Goal: Task Accomplishment & Management: Use online tool/utility

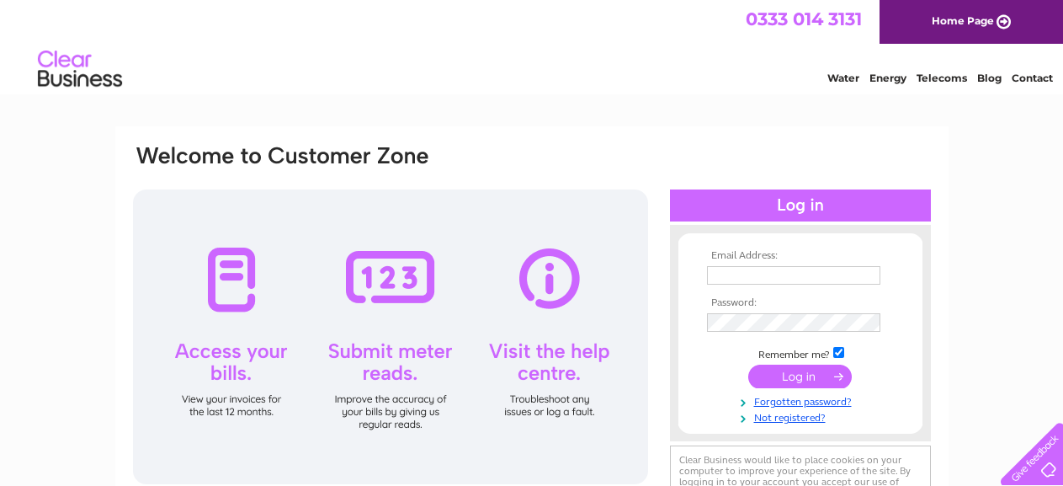
click at [720, 275] on input "text" at bounding box center [793, 275] width 173 height 19
click at [720, 275] on input "text" at bounding box center [794, 276] width 175 height 20
type input "info@mienajewellery.co.uk"
click at [816, 390] on td at bounding box center [800, 376] width 195 height 32
click at [827, 379] on input "submit" at bounding box center [801, 377] width 104 height 24
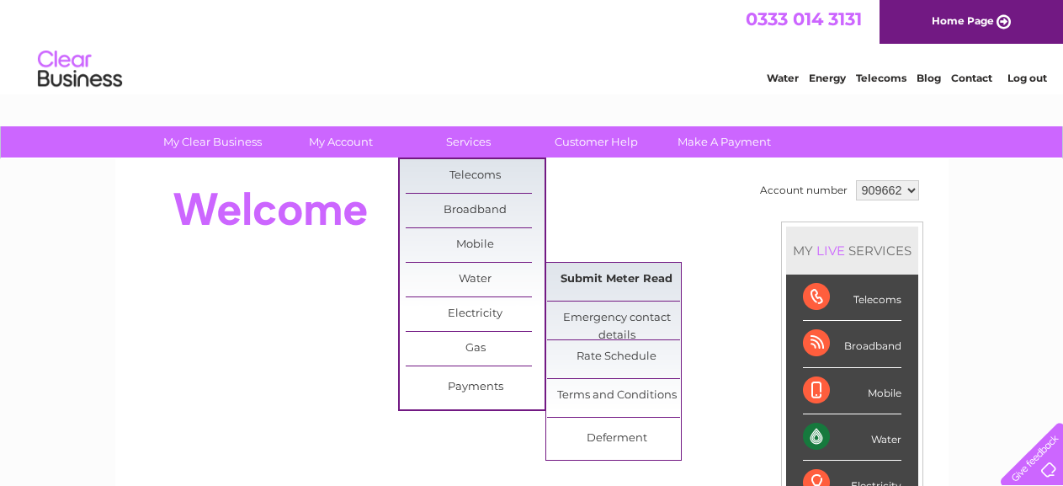
click at [652, 274] on link "Submit Meter Read" at bounding box center [616, 280] width 139 height 34
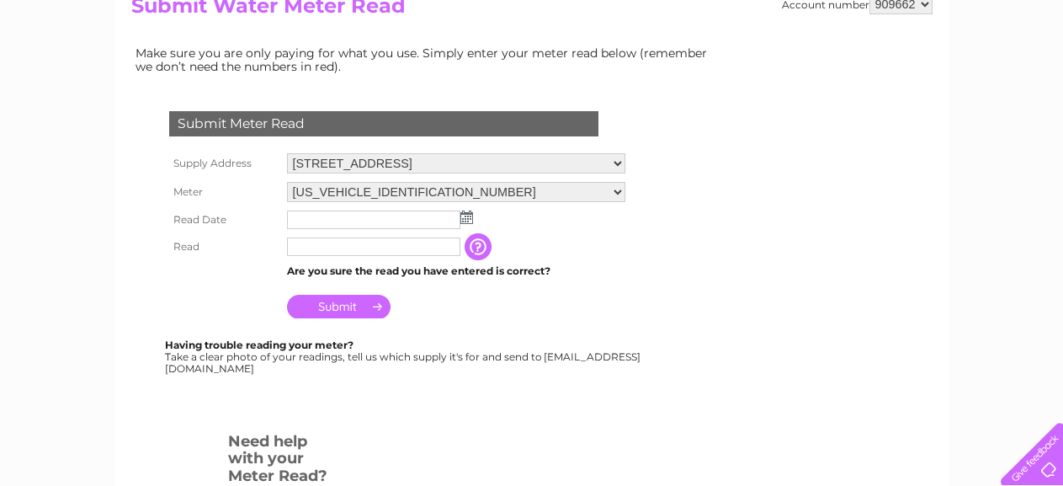
scroll to position [253, 0]
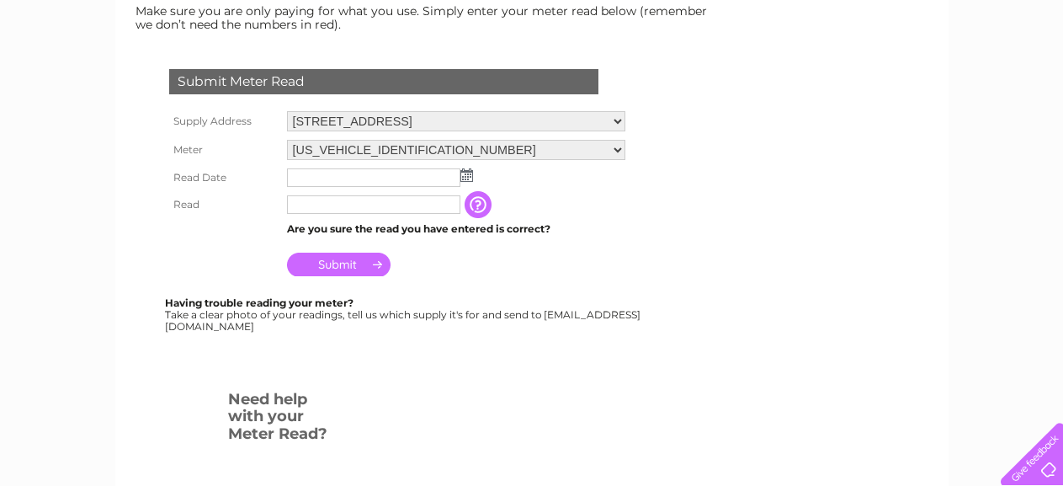
click at [374, 183] on input "text" at bounding box center [373, 177] width 173 height 19
click at [466, 178] on img at bounding box center [467, 174] width 13 height 13
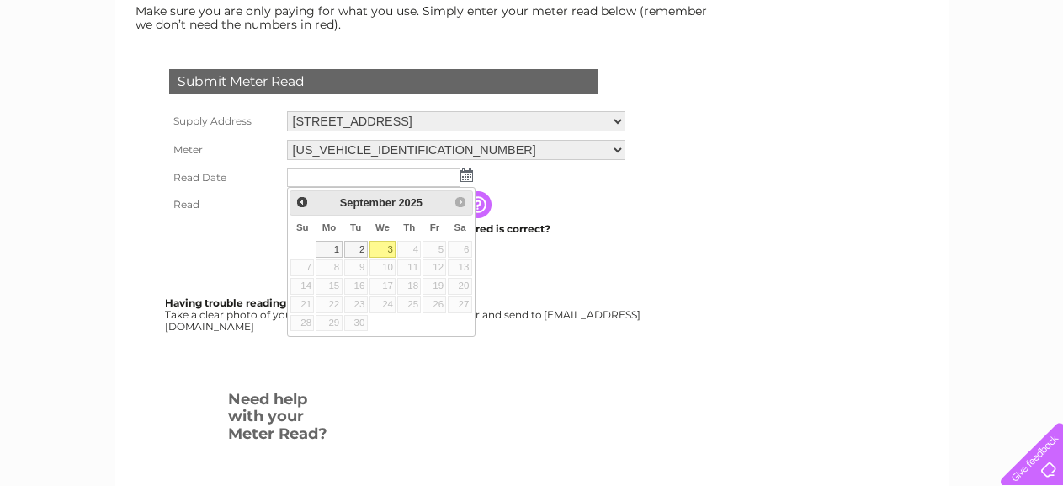
click at [379, 246] on link "3" at bounding box center [383, 249] width 27 height 17
type input "2025/09/03"
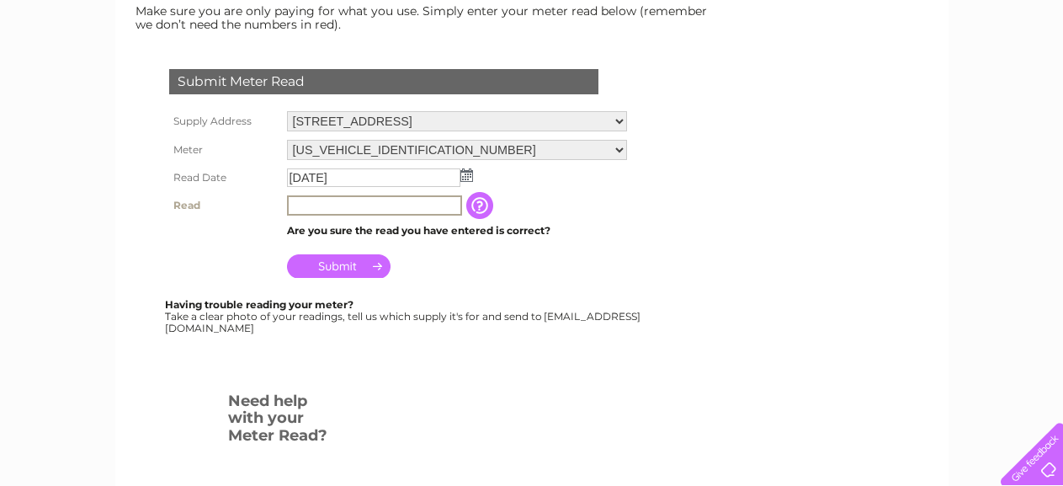
click at [349, 211] on input "text" at bounding box center [374, 205] width 175 height 20
type input "00056"
click at [354, 274] on input "Submit" at bounding box center [339, 266] width 104 height 24
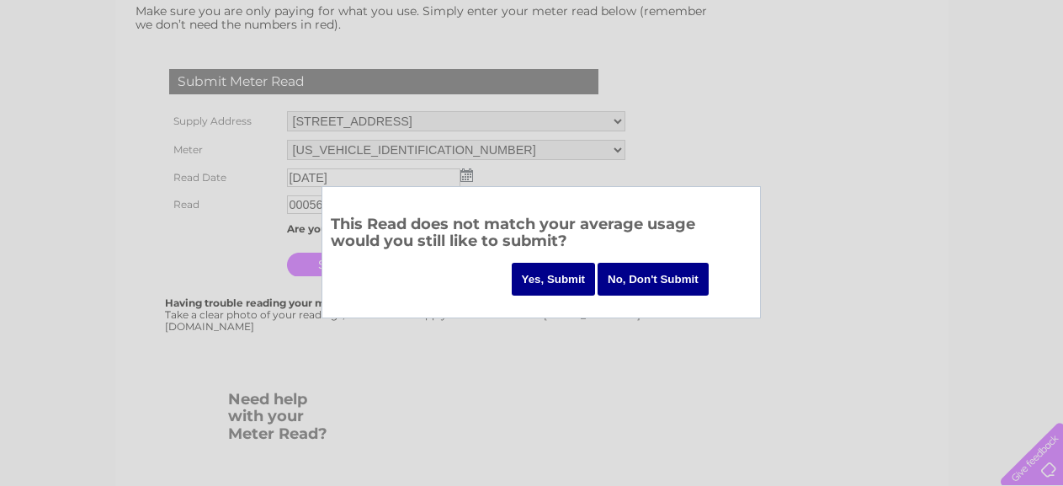
click at [563, 276] on input "Yes, Submit" at bounding box center [554, 279] width 84 height 33
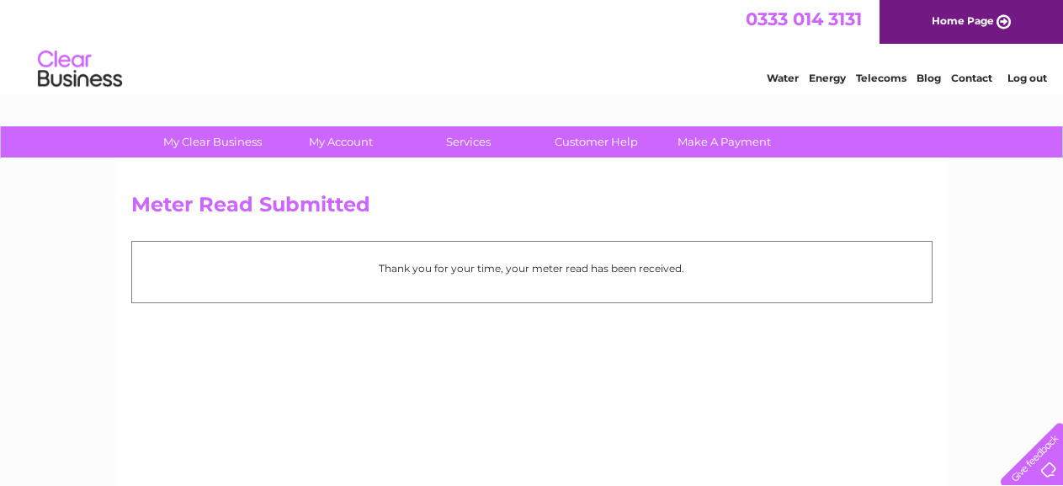
click at [1026, 75] on link "Log out" at bounding box center [1028, 78] width 40 height 13
